Goal: Information Seeking & Learning: Learn about a topic

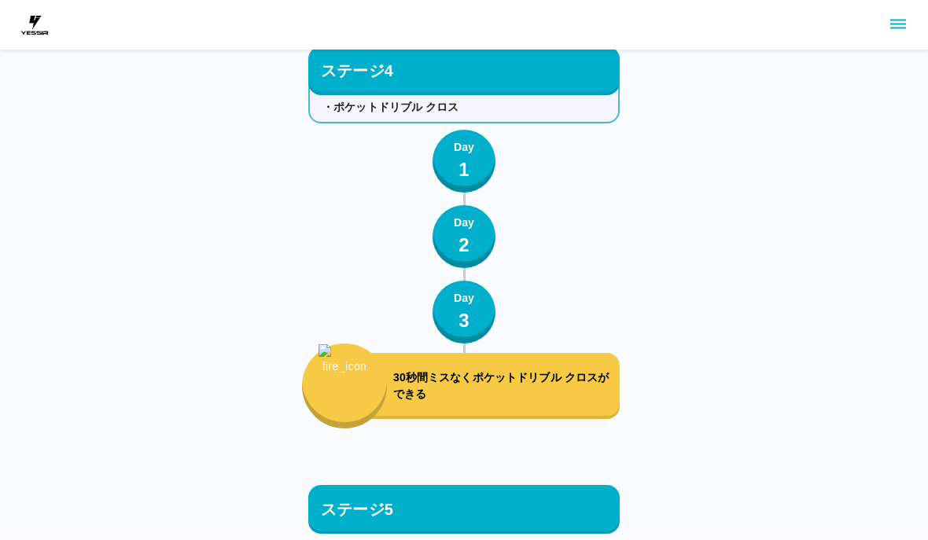
scroll to position [6613, 0]
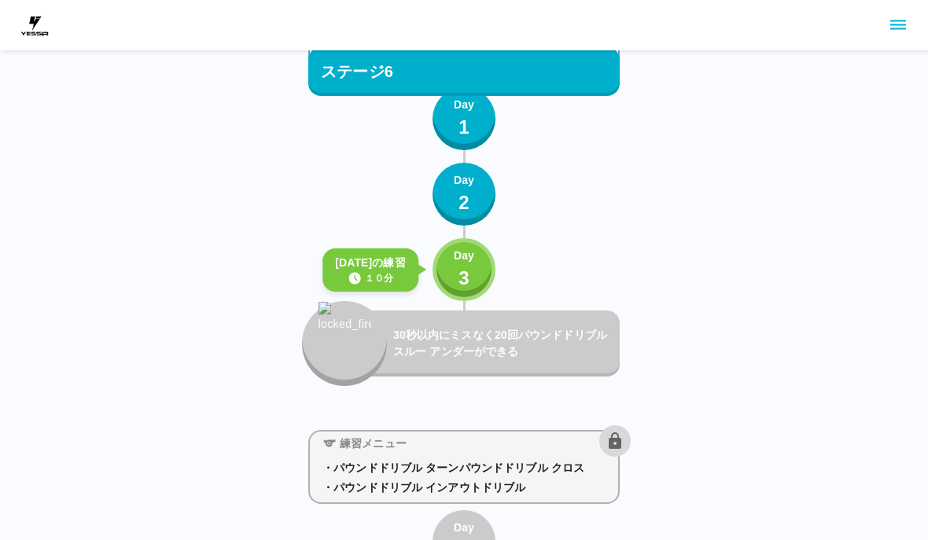
click at [479, 271] on button "Day 3" at bounding box center [463, 269] width 63 height 63
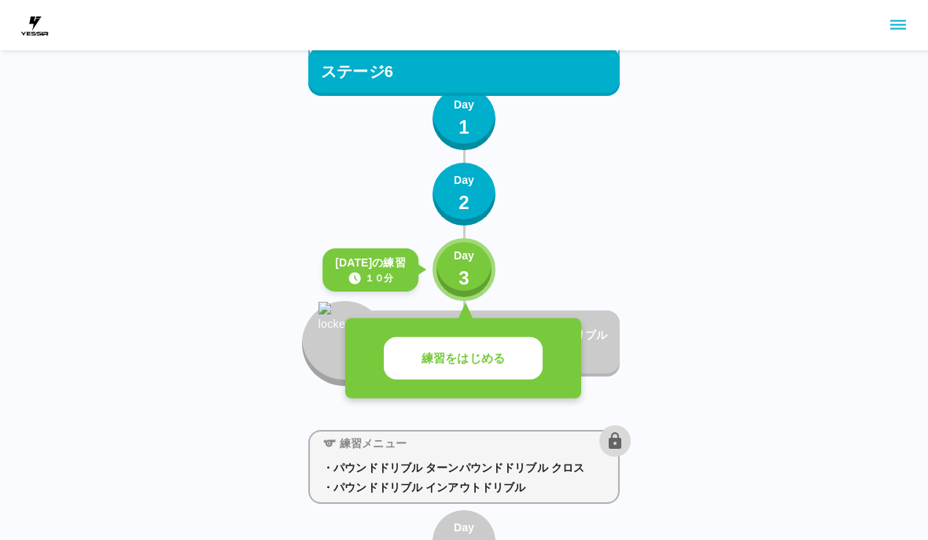
click at [501, 361] on p "練習をはじめる" at bounding box center [462, 359] width 83 height 18
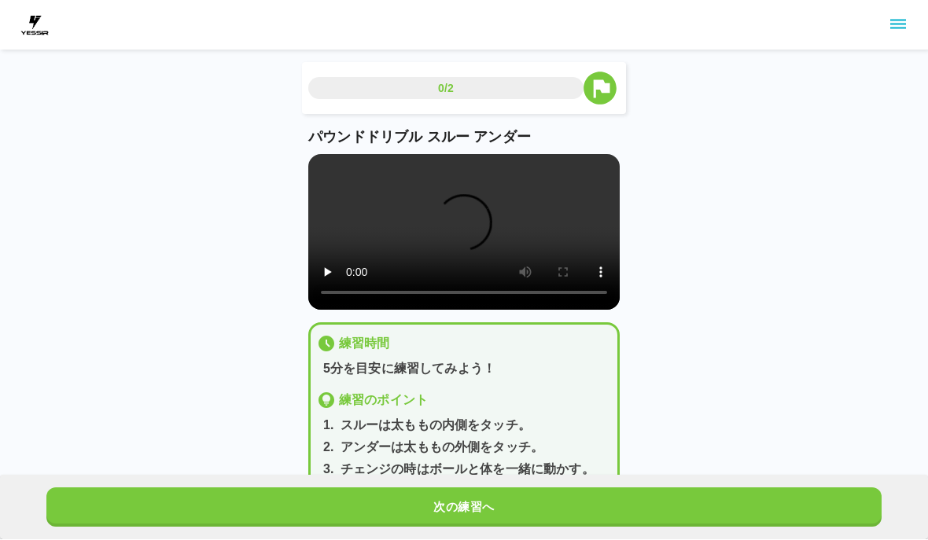
click at [491, 362] on p "5分を目安に練習してみよう！" at bounding box center [467, 369] width 288 height 19
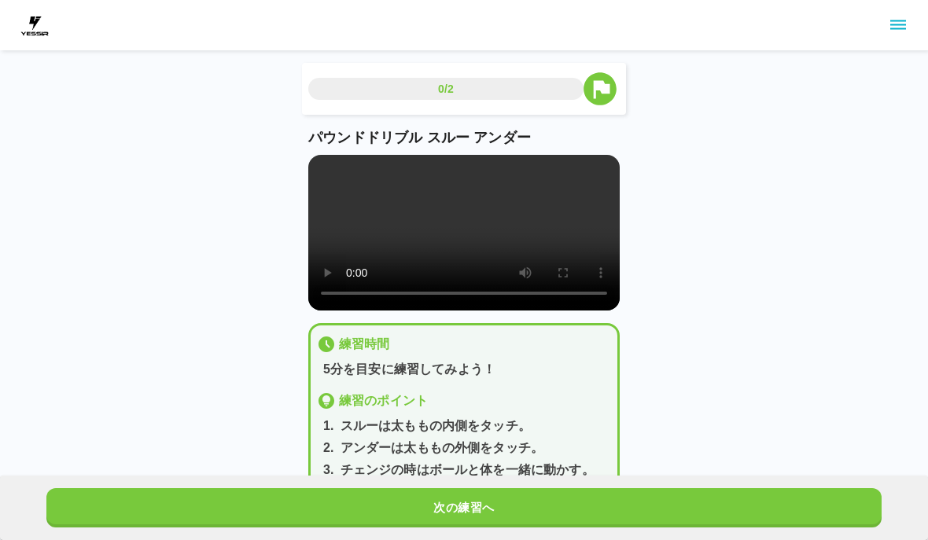
click at [520, 379] on p "5分を目安に練習してみよう！" at bounding box center [467, 369] width 288 height 19
click at [488, 513] on button "次の練習へ" at bounding box center [463, 507] width 835 height 39
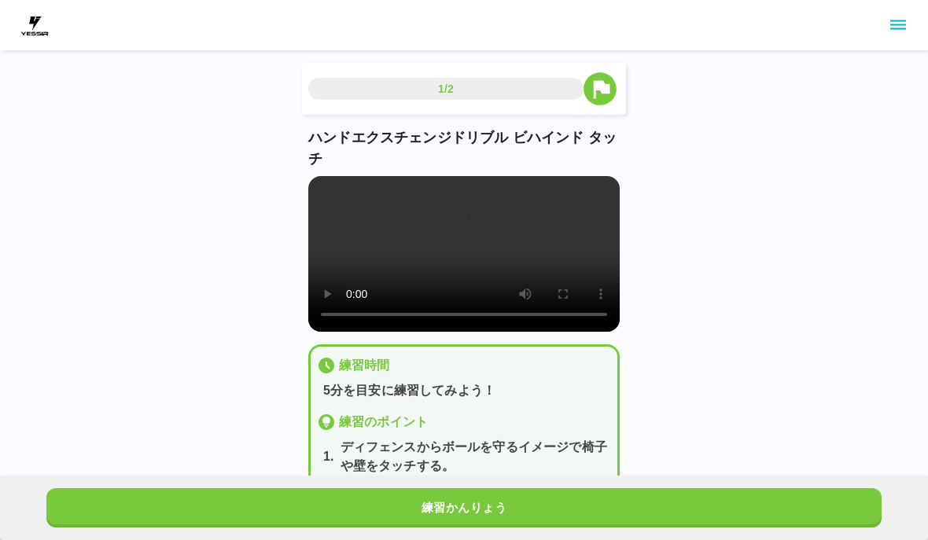
click at [487, 513] on button "練習かんりょう" at bounding box center [463, 507] width 835 height 39
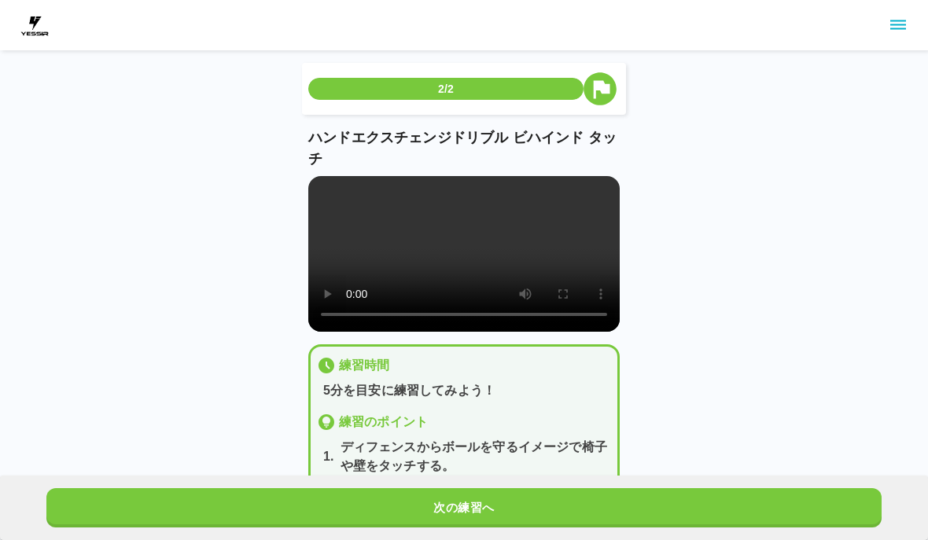
click at [487, 511] on button "次の練習へ" at bounding box center [463, 507] width 835 height 39
click at [486, 510] on button "次の練習へ" at bounding box center [463, 507] width 835 height 39
click at [517, 507] on button "次の練習へ" at bounding box center [463, 507] width 835 height 39
click at [517, 506] on button "次の練習へ" at bounding box center [463, 507] width 835 height 39
click at [528, 505] on button "次の練習へ" at bounding box center [463, 507] width 835 height 39
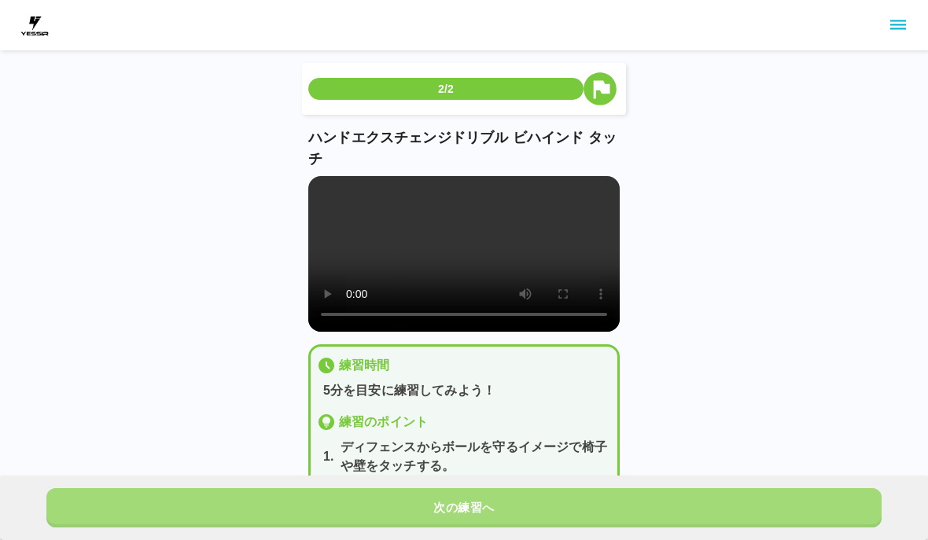
click at [528, 504] on button "次の練習へ" at bounding box center [463, 507] width 835 height 39
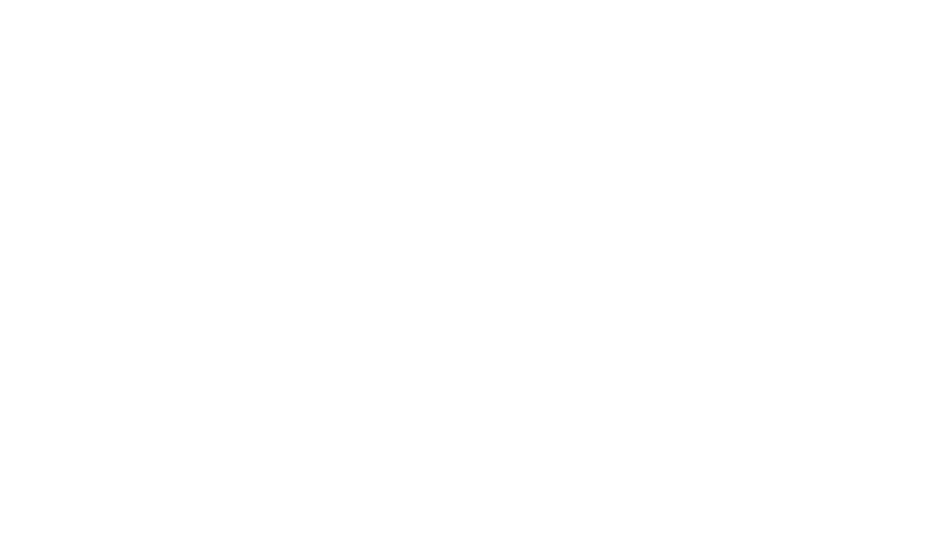
click at [547, 6] on html at bounding box center [464, 3] width 928 height 6
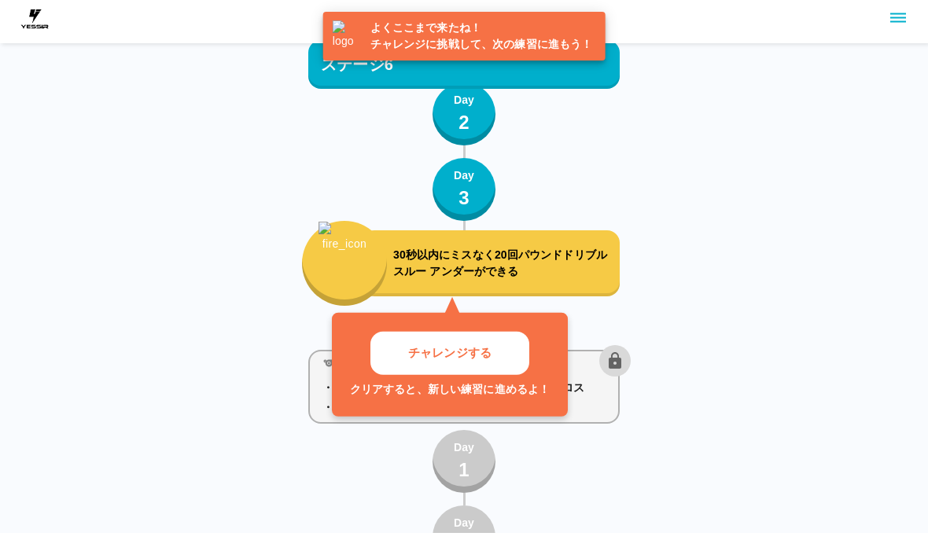
scroll to position [6693, 0]
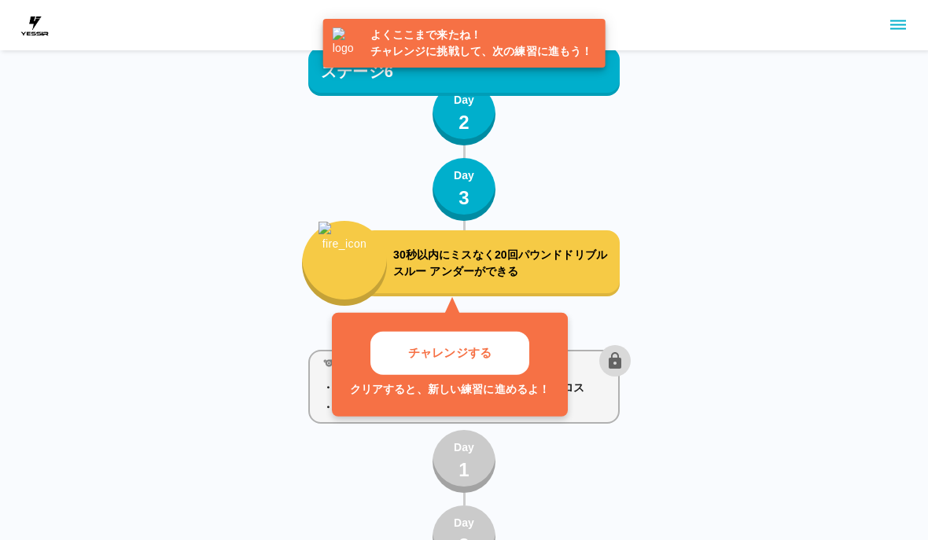
click at [512, 362] on button "チャレンジする" at bounding box center [449, 353] width 159 height 43
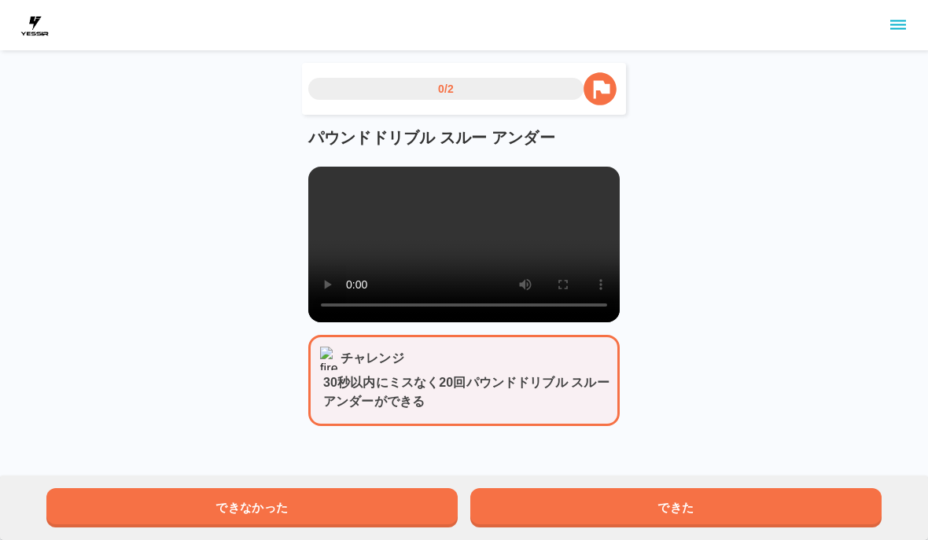
click at [567, 503] on button "できた" at bounding box center [675, 507] width 411 height 39
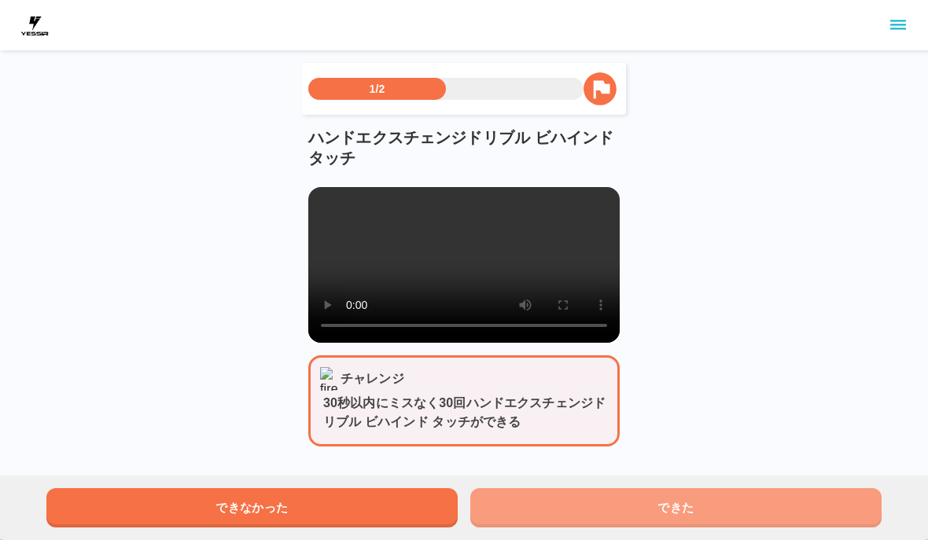
click at [567, 502] on button "できた" at bounding box center [675, 507] width 411 height 39
click at [558, 525] on button "できた" at bounding box center [675, 507] width 411 height 39
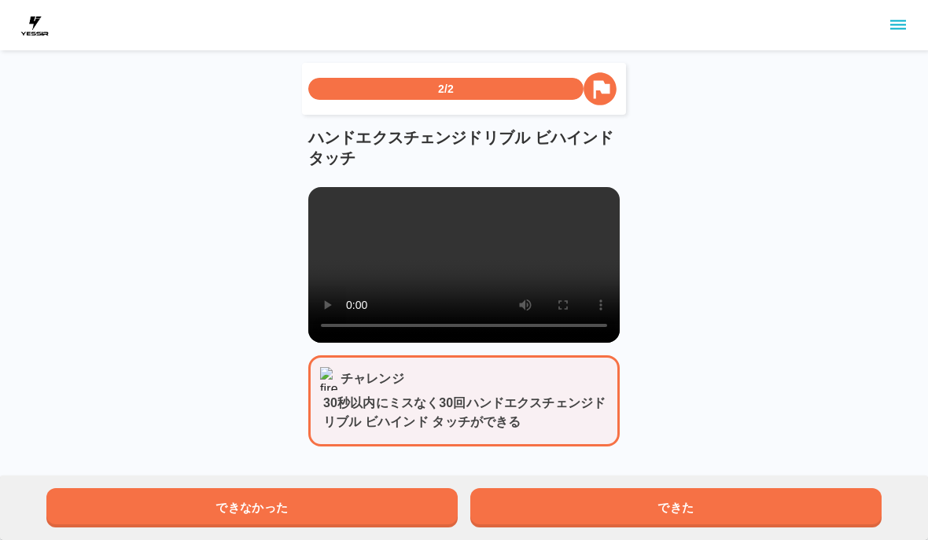
click at [561, 528] on div "できなかった できた" at bounding box center [464, 508] width 928 height 64
click at [557, 525] on button "できた" at bounding box center [675, 507] width 411 height 39
click at [557, 524] on button "できた" at bounding box center [675, 507] width 411 height 39
click at [542, 515] on button "できた" at bounding box center [675, 507] width 411 height 39
click at [542, 514] on button "できた" at bounding box center [675, 507] width 411 height 39
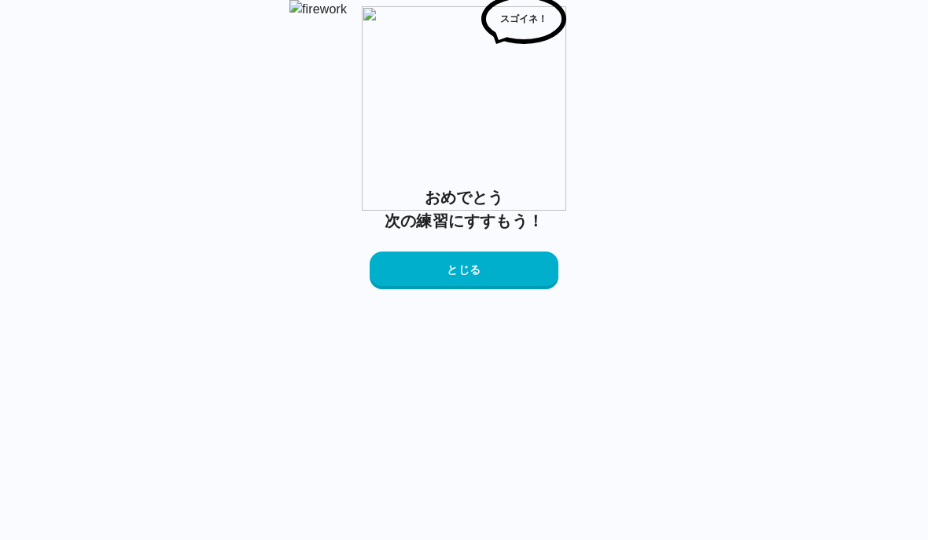
click at [472, 289] on button "とじる" at bounding box center [464, 271] width 189 height 38
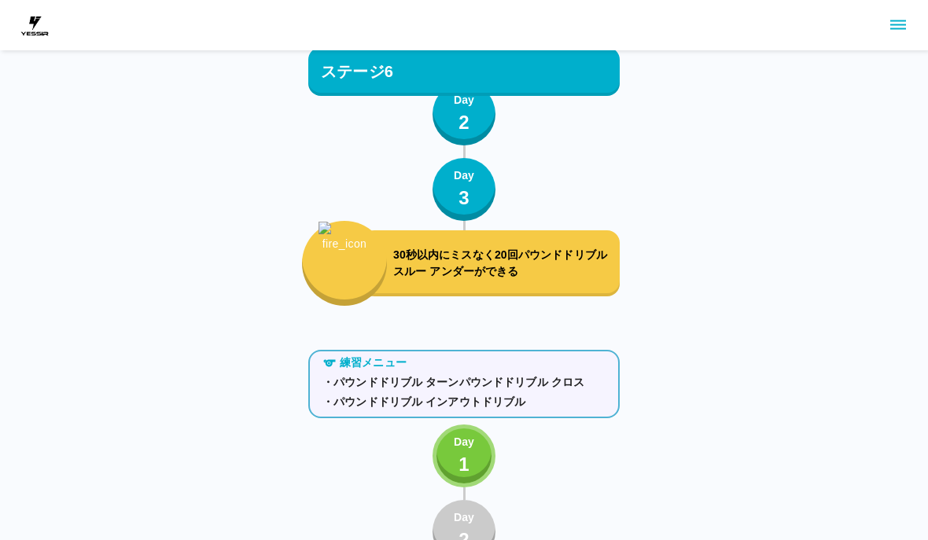
scroll to position [6693, 0]
